Goal: Task Accomplishment & Management: Complete application form

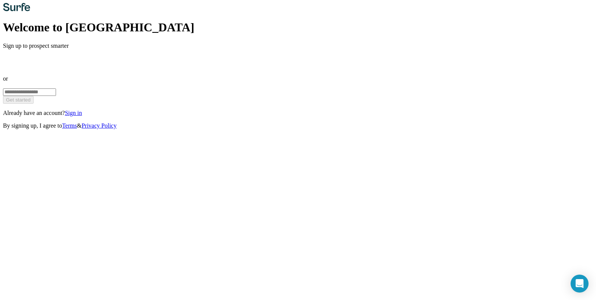
click at [82, 116] on link "Sign in" at bounding box center [73, 113] width 17 height 6
